Goal: Check status: Check status

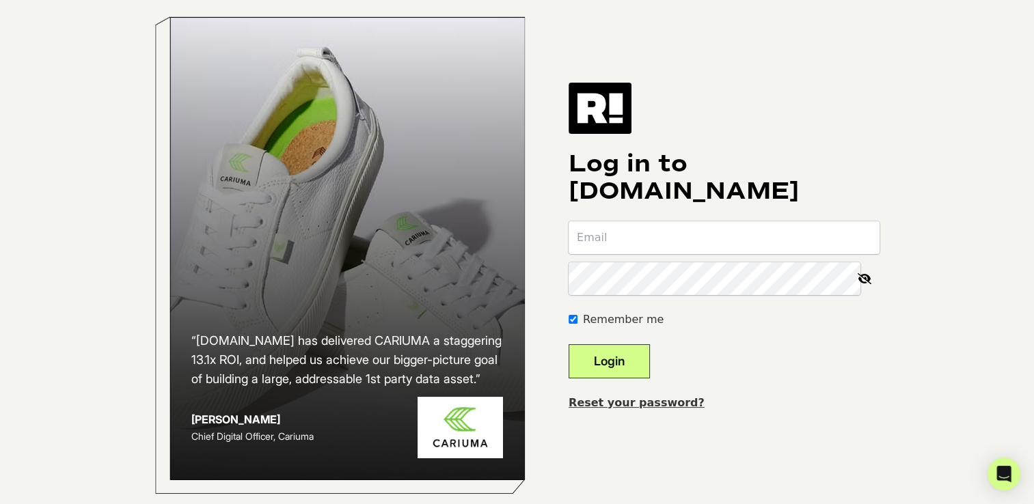
click at [668, 251] on input "email" at bounding box center [724, 237] width 311 height 33
type input "cam@sandiegogolf.com"
click at [648, 379] on button "Login" at bounding box center [609, 361] width 81 height 34
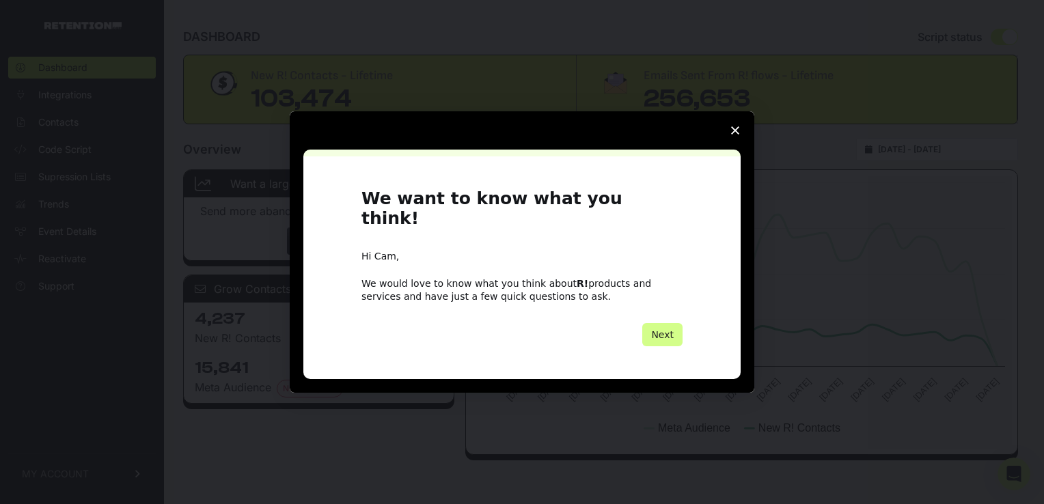
click at [732, 135] on icon "Close survey" at bounding box center [735, 130] width 8 height 8
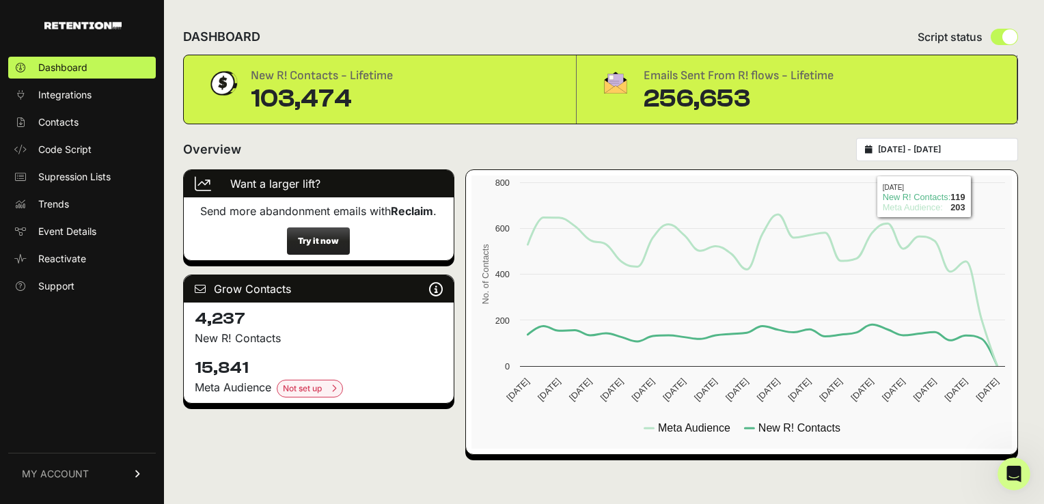
type input "2025-09-07"
type input "2025-10-07"
click at [981, 149] on input "[DATE] - [DATE]" at bounding box center [943, 149] width 131 height 11
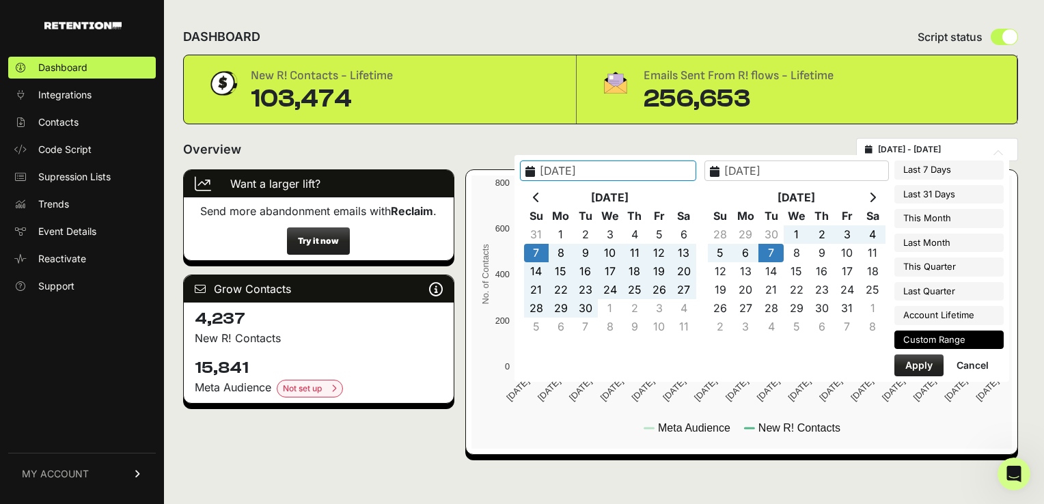
type input "2025-09-30"
type input "2025-10-06"
type input "2025-09-07"
type input "2025-10-07"
type input "2025-09-06"
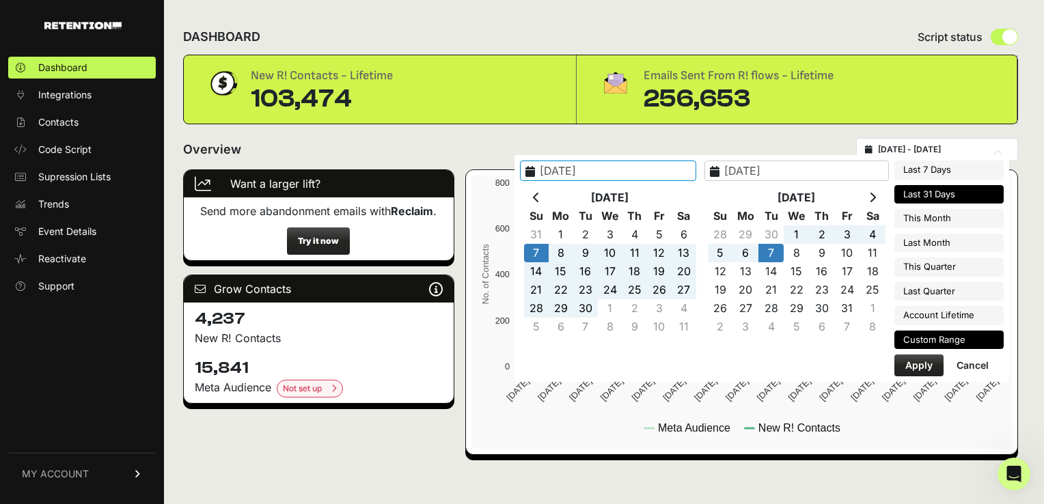
type input "2025-10-06"
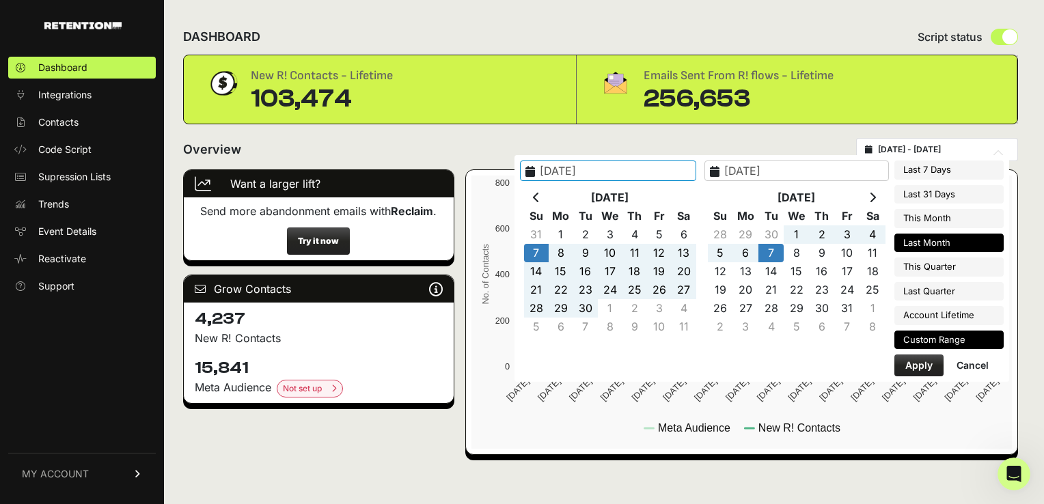
type input "2025-10-01"
type input "2025-10-31"
type input "2025-09-07"
type input "2025-10-07"
type input "2025-09-01"
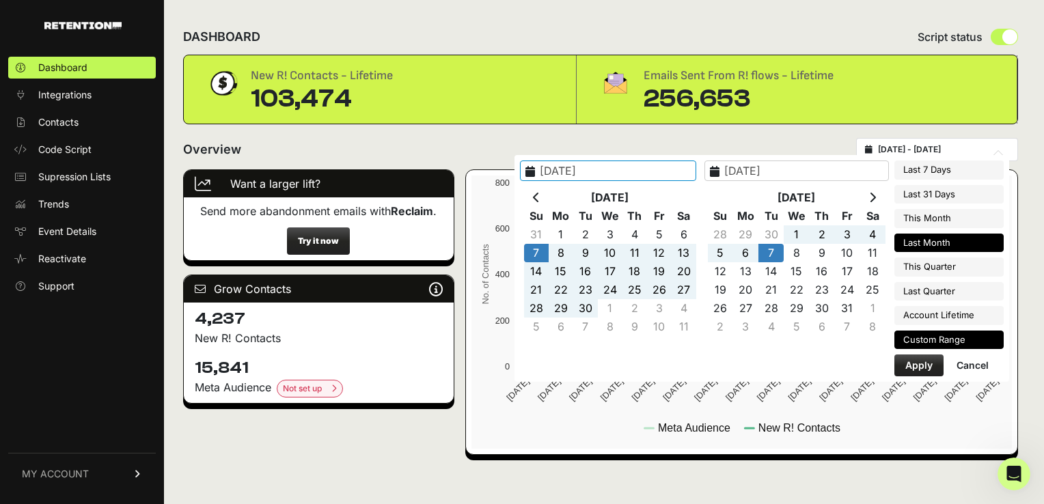
type input "2025-09-30"
type input "2025-09-07"
type input "2025-10-07"
type input "2025-10-01"
type input "2025-12-31"
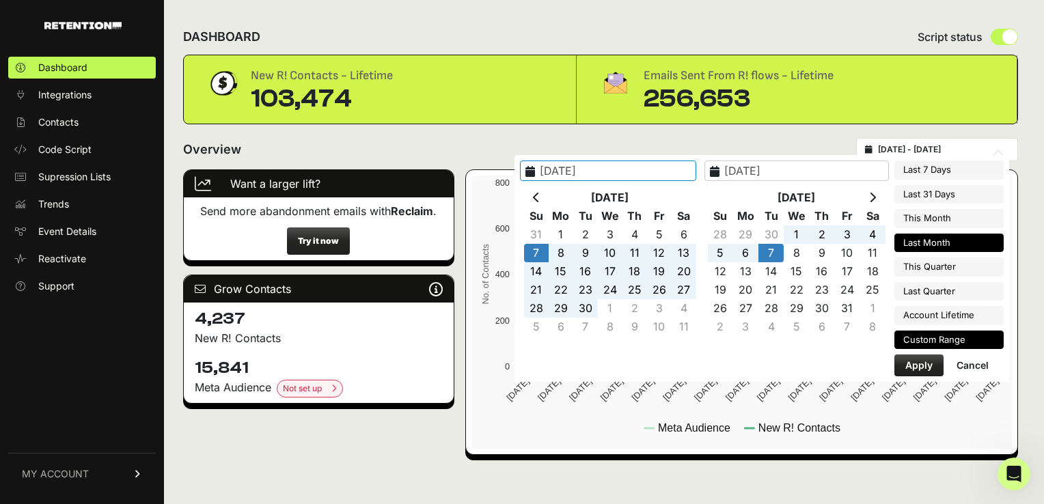
type input "2025-09-07"
type input "2025-10-07"
type input "2025-09-01"
type input "2025-09-30"
type input "2025-09-07"
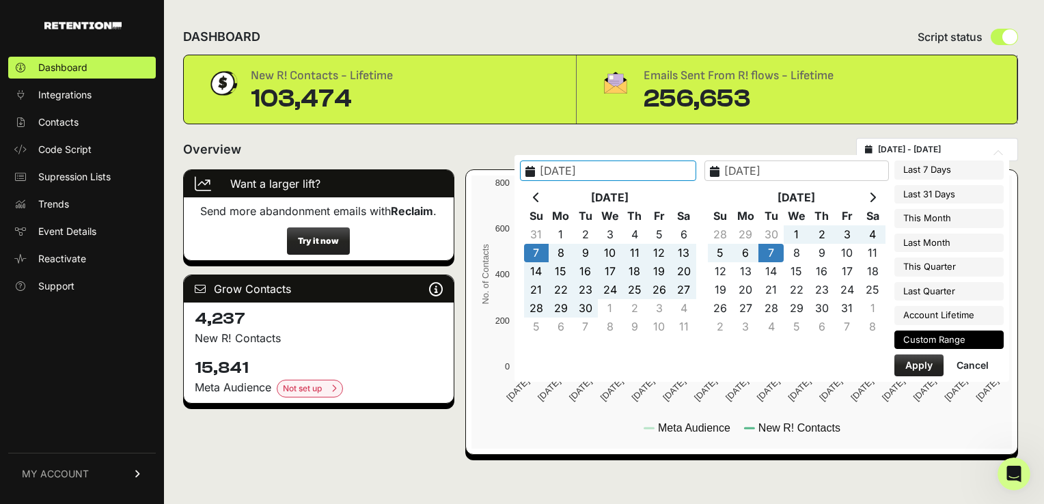
type input "2025-10-07"
type input "2025-09-01"
type input "2025-09-30"
type input "2025-09-07"
type input "2025-10-07"
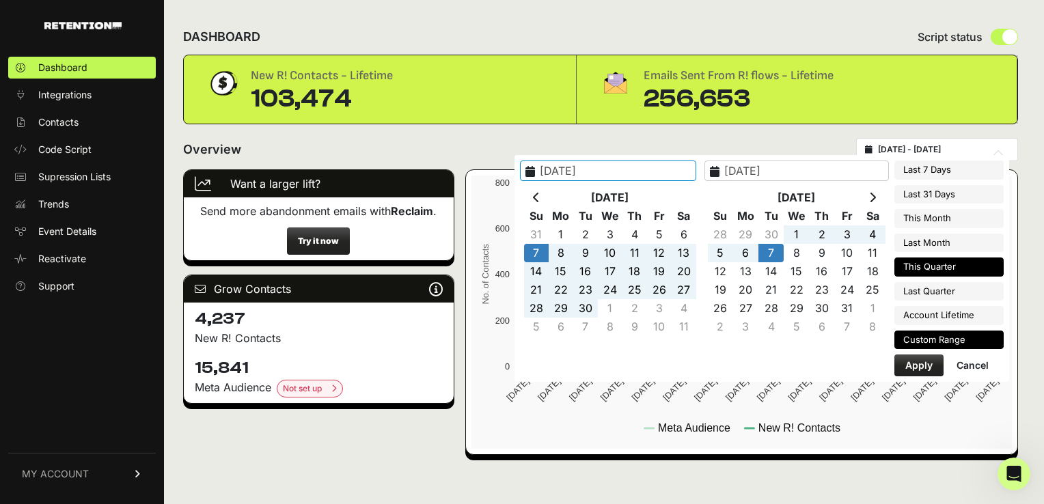
type input "2025-10-01"
type input "2025-12-31"
type input "2025-09-07"
type input "2025-10-07"
type input "2025-10-01"
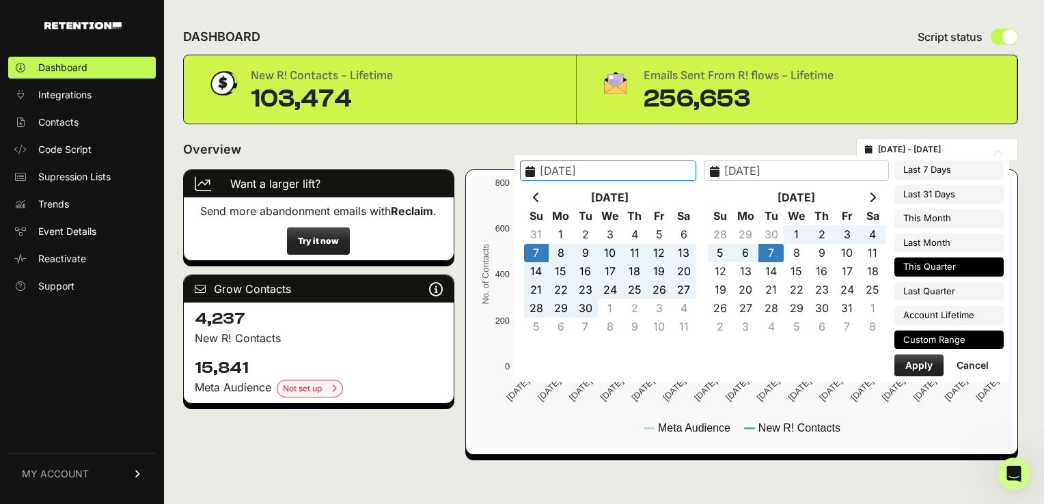
type input "2025-12-31"
type input "2025-09-07"
type input "2025-10-07"
type input "2025-07-01"
type input "2025-09-30"
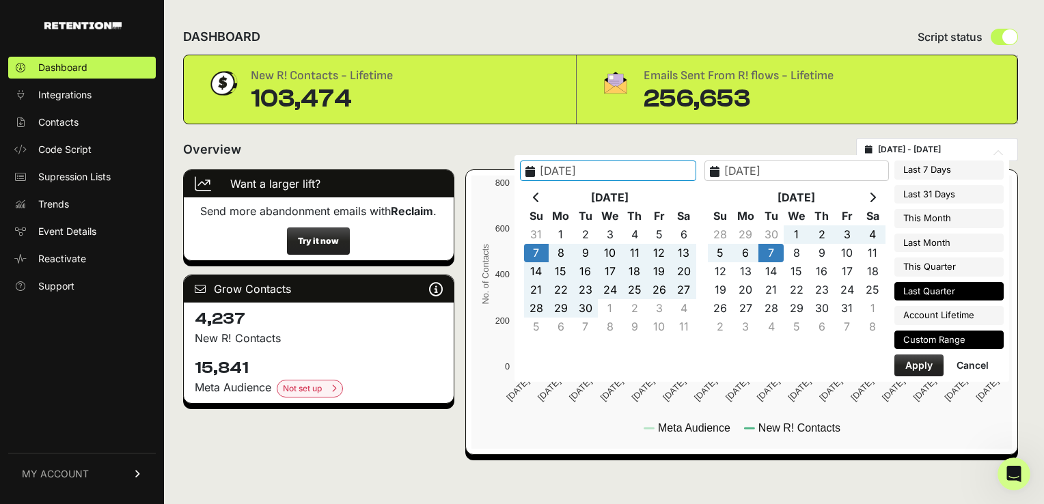
click at [928, 283] on li "Last Quarter" at bounding box center [949, 291] width 109 height 19
type input "2025-07-01 - 2025-09-30"
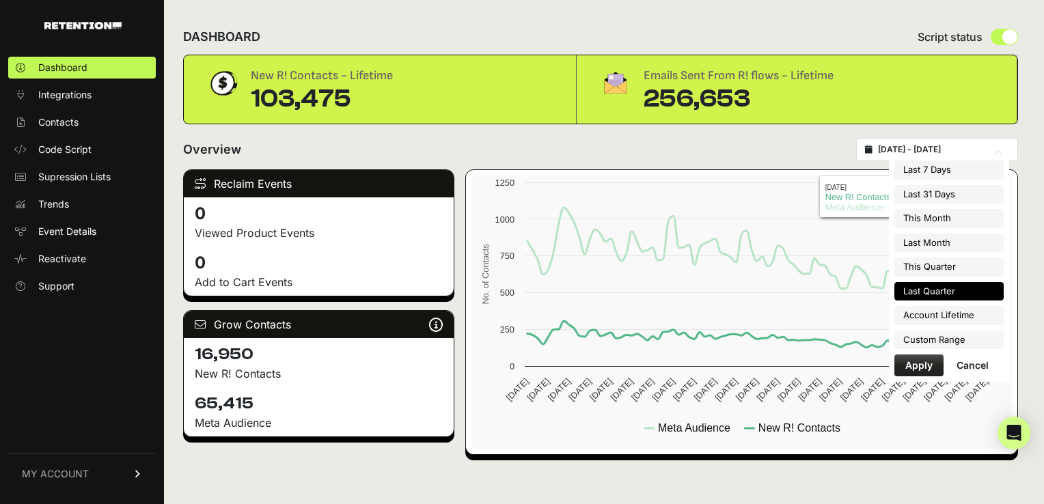
click at [966, 147] on input "[DATE] - [DATE]" at bounding box center [943, 149] width 131 height 11
click at [914, 154] on input "[DATE] - [DATE]" at bounding box center [943, 149] width 131 height 11
click at [923, 151] on input "[DATE] - [DATE]" at bounding box center [943, 149] width 131 height 11
type input "2025-04-01 - 2025-09-30"
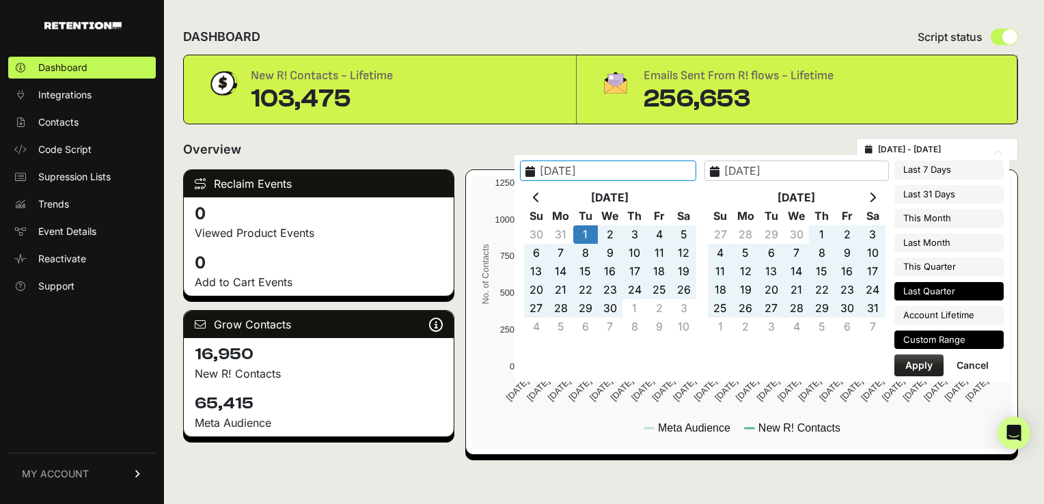
type input "[DATE]"
type input "2025-04-01"
type input "[DATE]"
type input "2023-09-22"
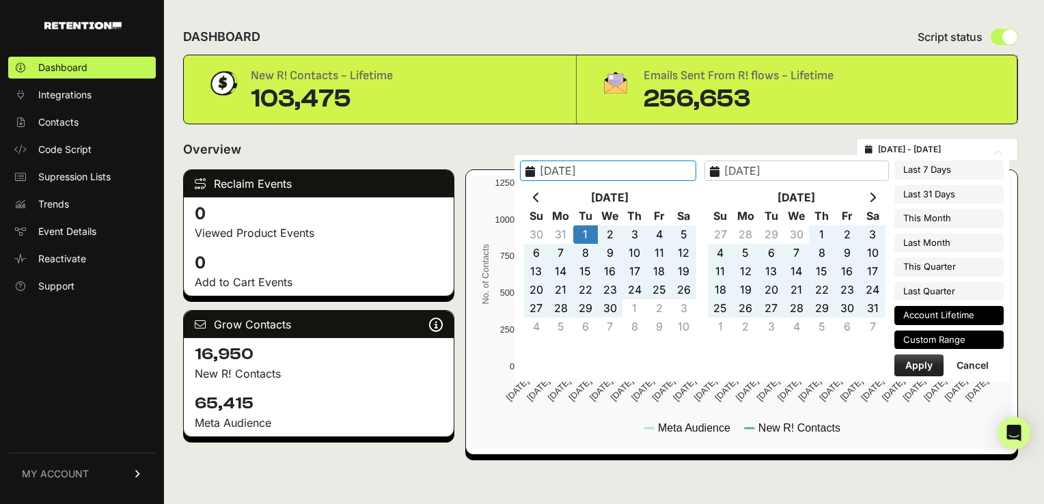
type input "[DATE]"
type input "2025-04-01"
type input "[DATE]"
type input "2025-04-01 - 2025-09-30"
click at [929, 362] on button "Apply" at bounding box center [919, 366] width 49 height 22
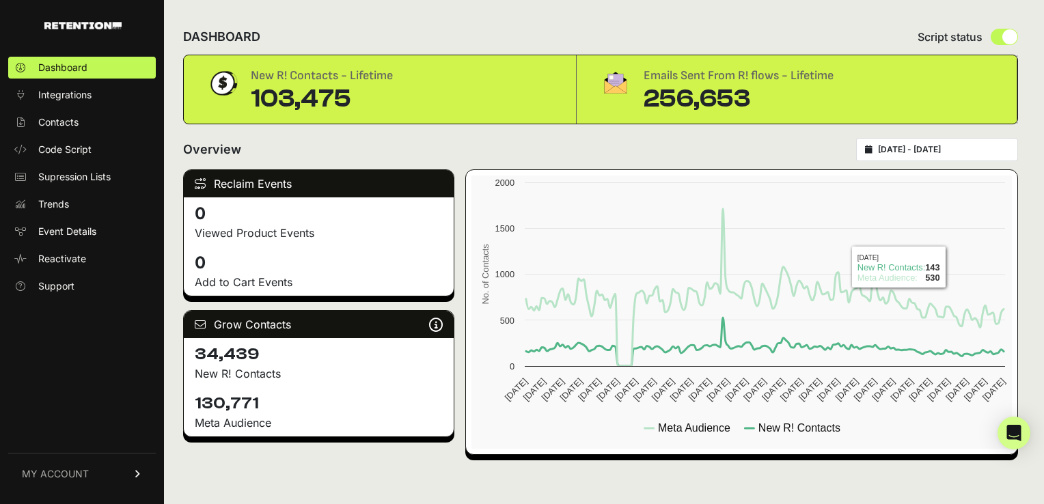
type input "2025-04-01"
type input "[DATE]"
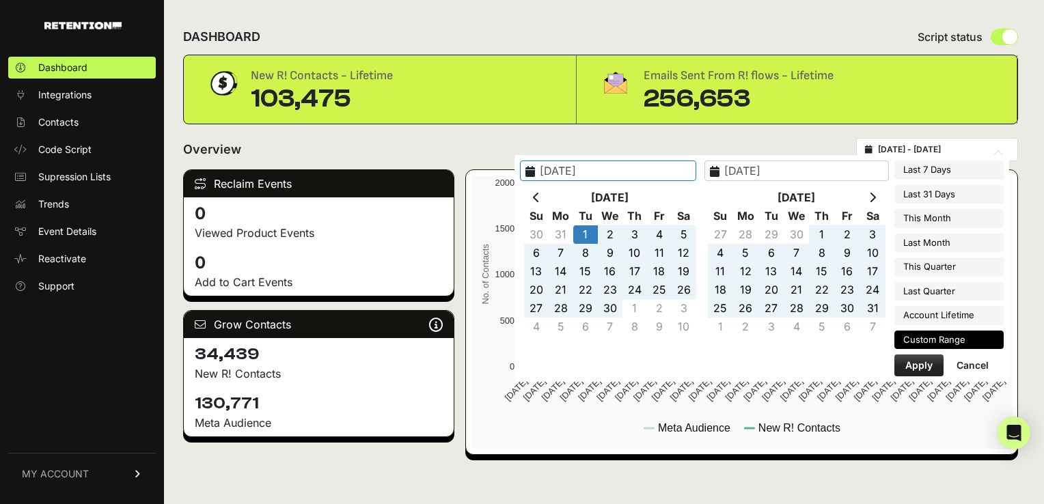
click at [988, 144] on input "2025-04-01 - 2025-09-30" at bounding box center [943, 149] width 131 height 11
type input "[DATE]"
type input "2025-04-01"
type input "[DATE]"
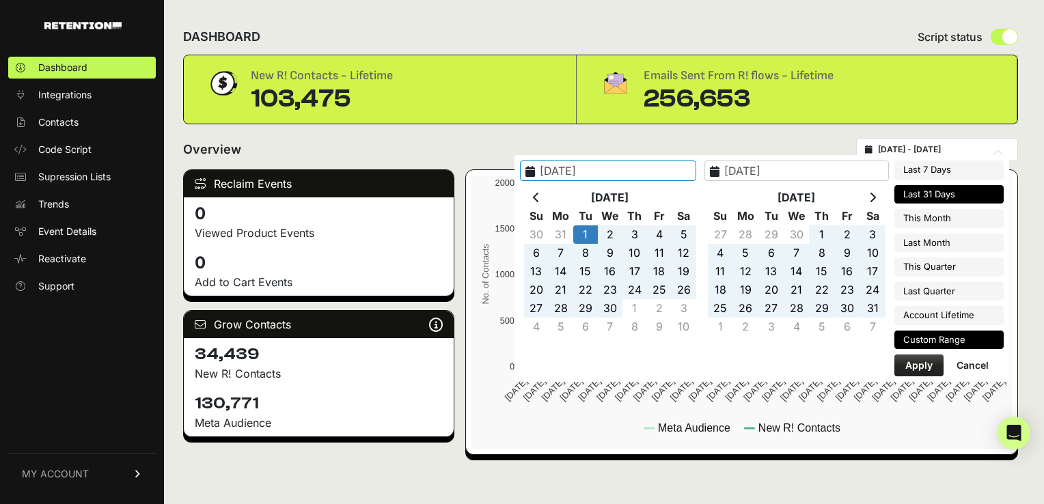
type input "[DATE]"
type input "2025-04-01"
type input "[DATE]"
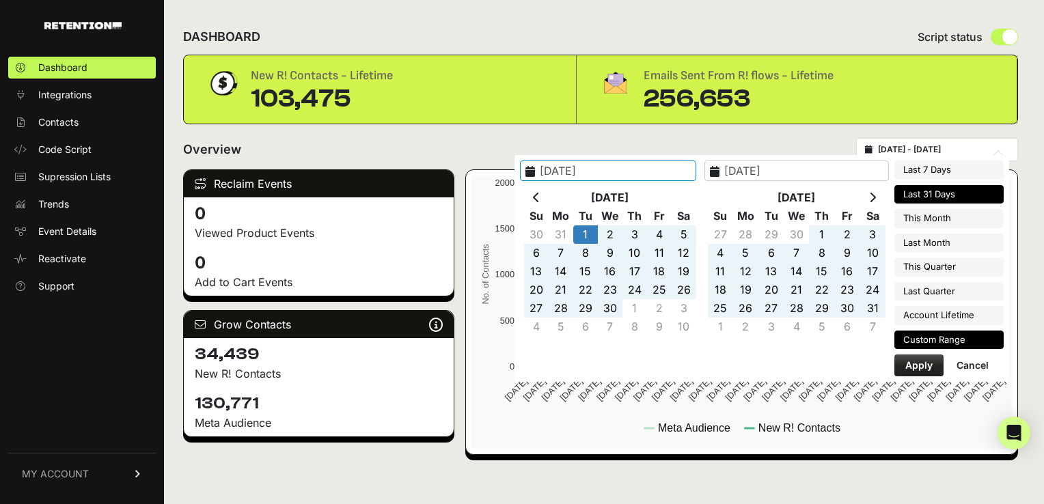
type input "[DATE]"
click at [940, 200] on li "Last 31 Days" at bounding box center [949, 194] width 109 height 19
type input "2025-09-06 - 2025-10-06"
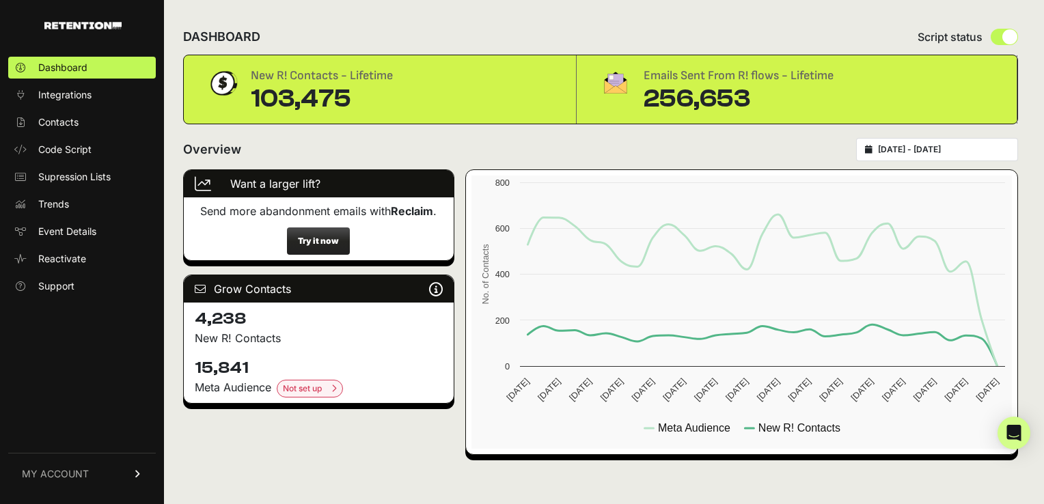
drag, startPoint x: 243, startPoint y: 318, endPoint x: 194, endPoint y: 318, distance: 48.5
click at [194, 318] on div "4,238 New R! Contacts" at bounding box center [319, 327] width 270 height 49
copy h4 "4,238"
